Goal: Navigation & Orientation: Find specific page/section

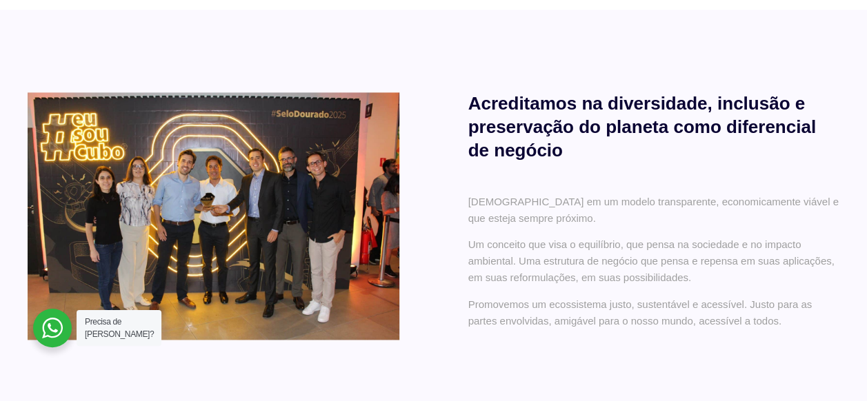
scroll to position [1412, 0]
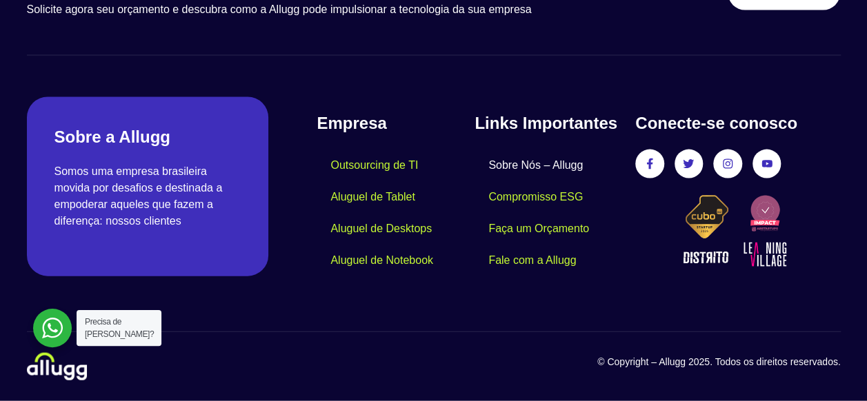
click at [341, 361] on div at bounding box center [230, 367] width 407 height 28
click at [505, 168] on link "Sobre Nós – Allugg" at bounding box center [535, 166] width 122 height 32
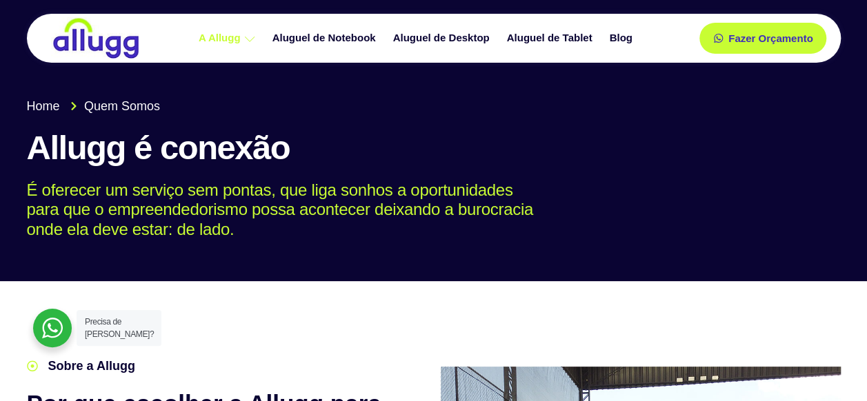
click at [108, 43] on img at bounding box center [96, 38] width 90 height 42
